Goal: Find specific page/section: Find specific page/section

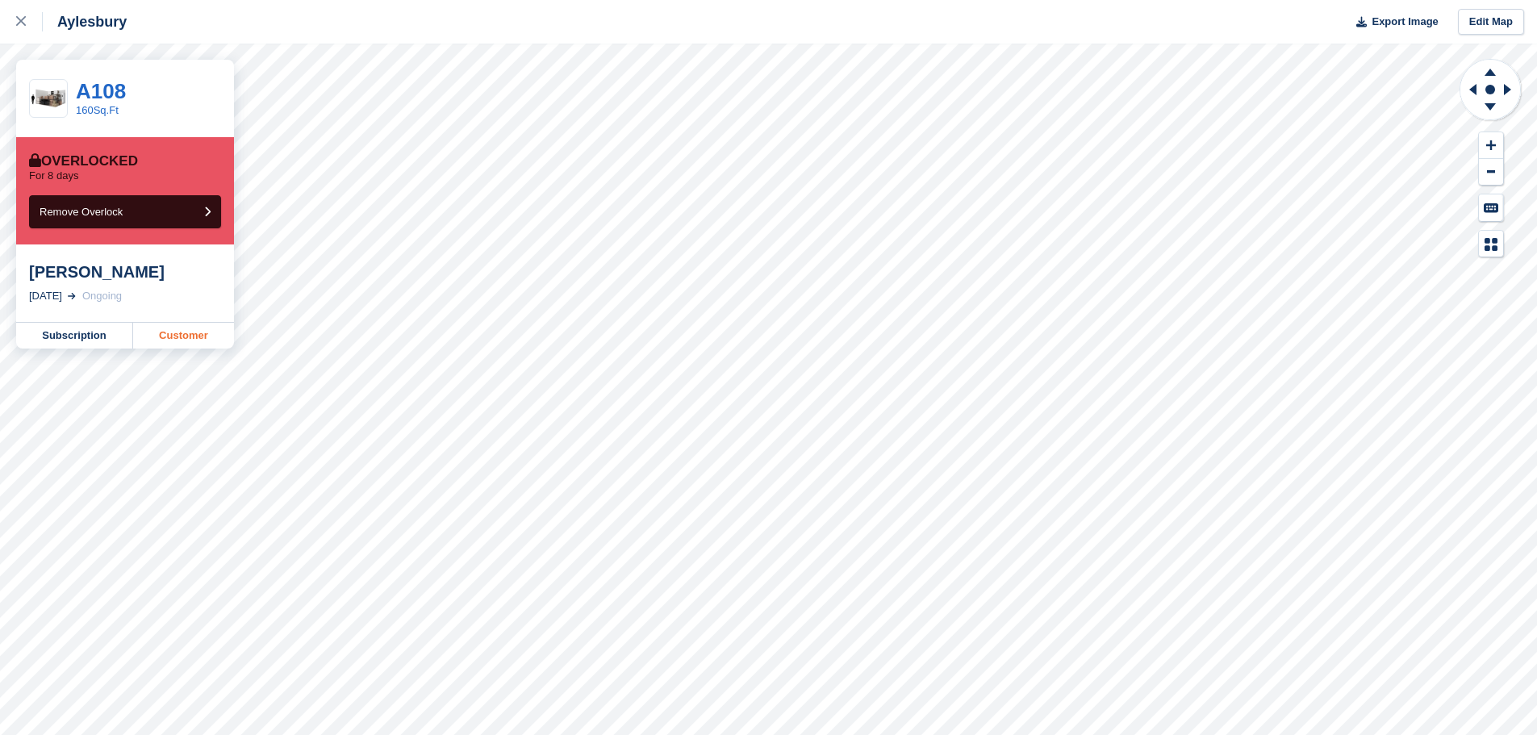
click at [175, 338] on link "Customer" at bounding box center [183, 336] width 101 height 26
click at [181, 336] on link "Customer" at bounding box center [183, 336] width 101 height 26
click at [176, 333] on link "Customer" at bounding box center [183, 336] width 101 height 26
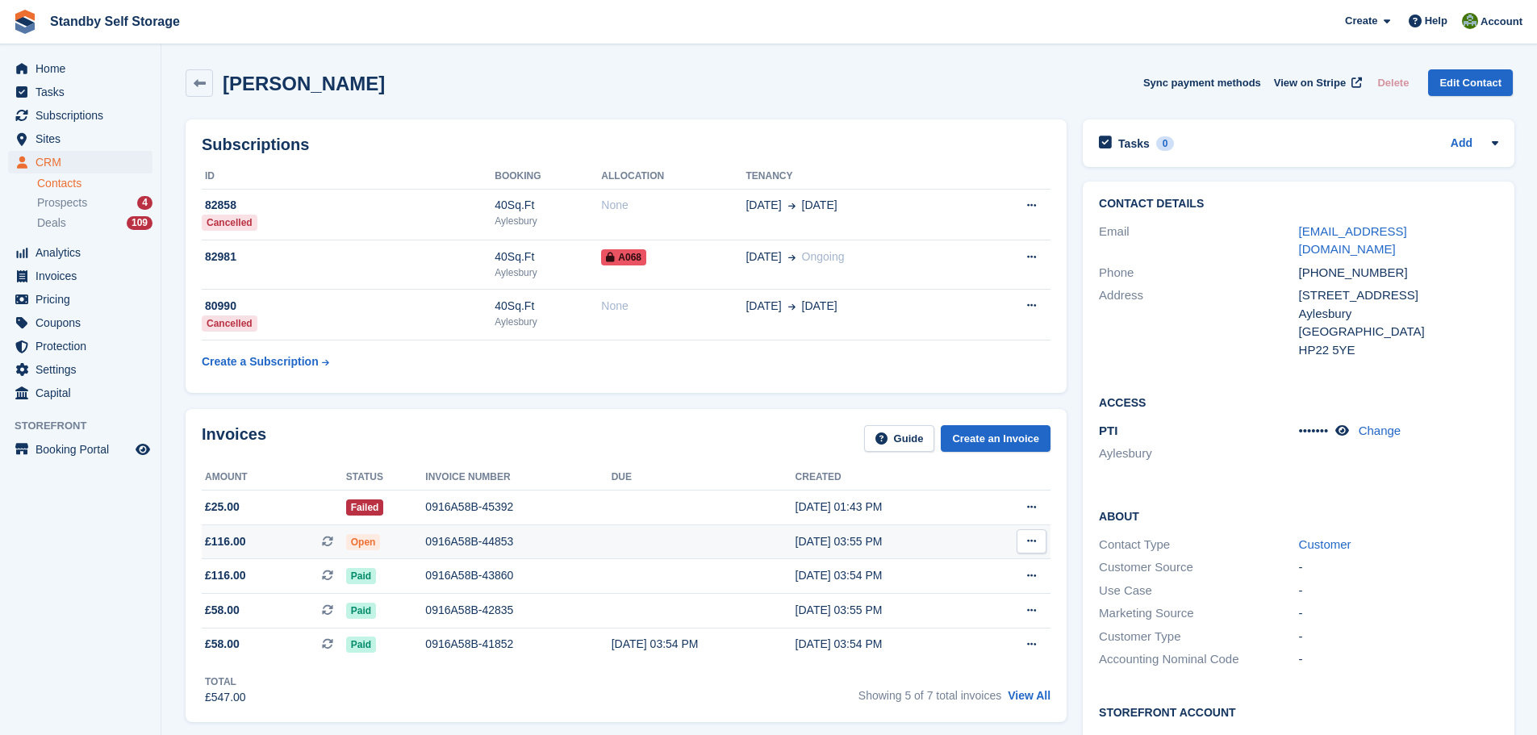
click at [444, 536] on div "0916A58B-44853" at bounding box center [518, 541] width 186 height 17
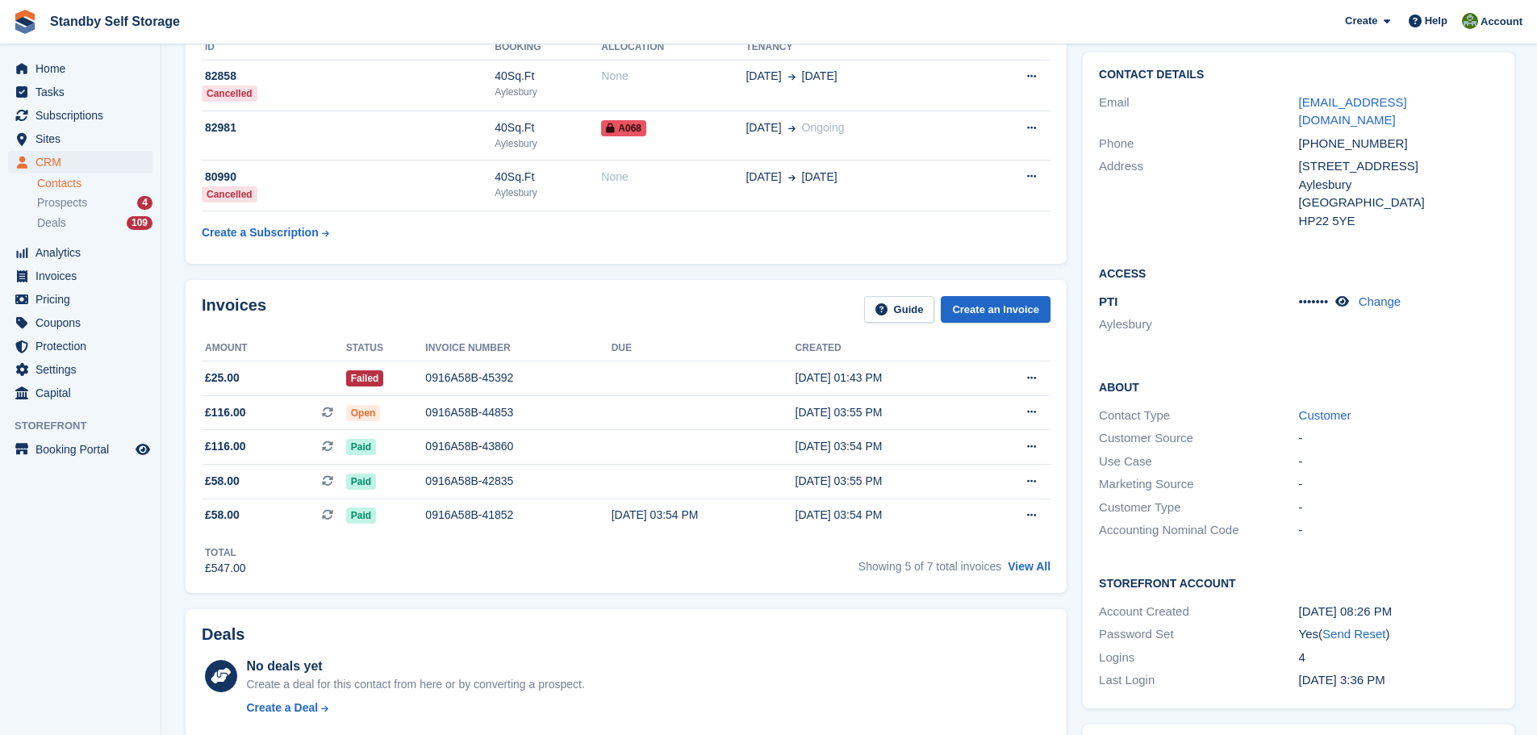
scroll to position [205, 0]
